Goal: Transaction & Acquisition: Book appointment/travel/reservation

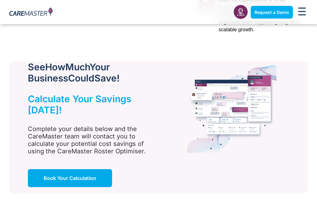
click at [278, 14] on span "Request a Demo" at bounding box center [272, 12] width 35 height 5
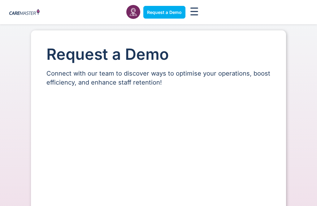
select select "**"
